Goal: Task Accomplishment & Management: Manage account settings

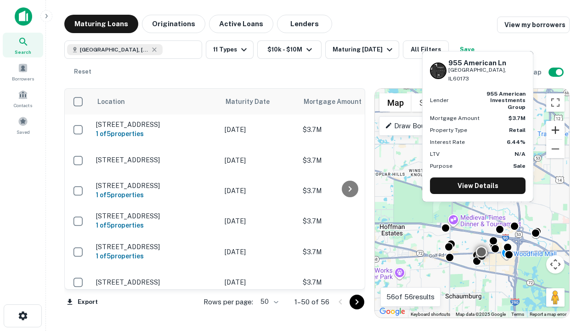
click at [555, 130] on button "Zoom in" at bounding box center [555, 130] width 18 height 18
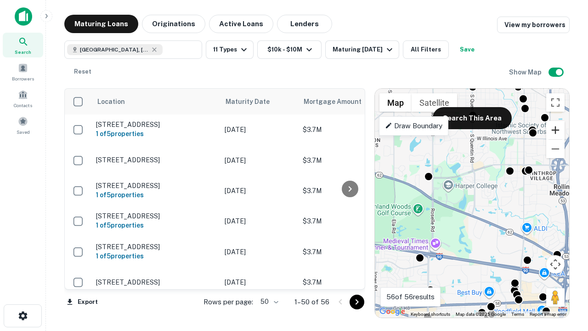
click at [555, 130] on button "Zoom in" at bounding box center [555, 130] width 18 height 18
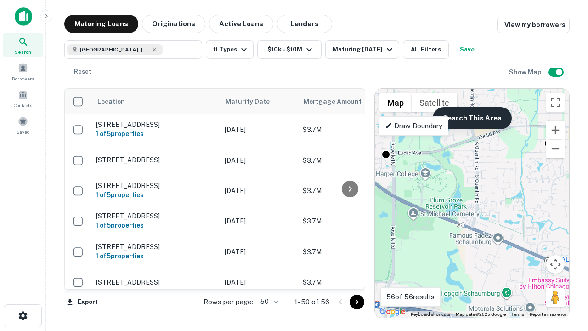
click at [472, 118] on button "Search This Area" at bounding box center [472, 118] width 79 height 22
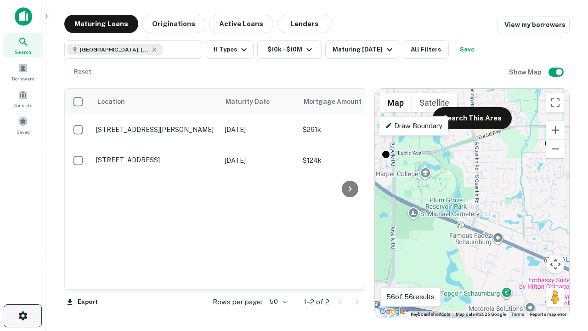
click at [22, 315] on icon "button" at bounding box center [22, 315] width 11 height 11
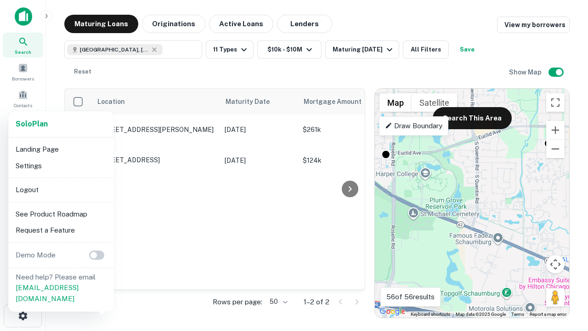
click at [61, 189] on li "Logout" at bounding box center [61, 189] width 98 height 17
